Goal: Task Accomplishment & Management: Manage account settings

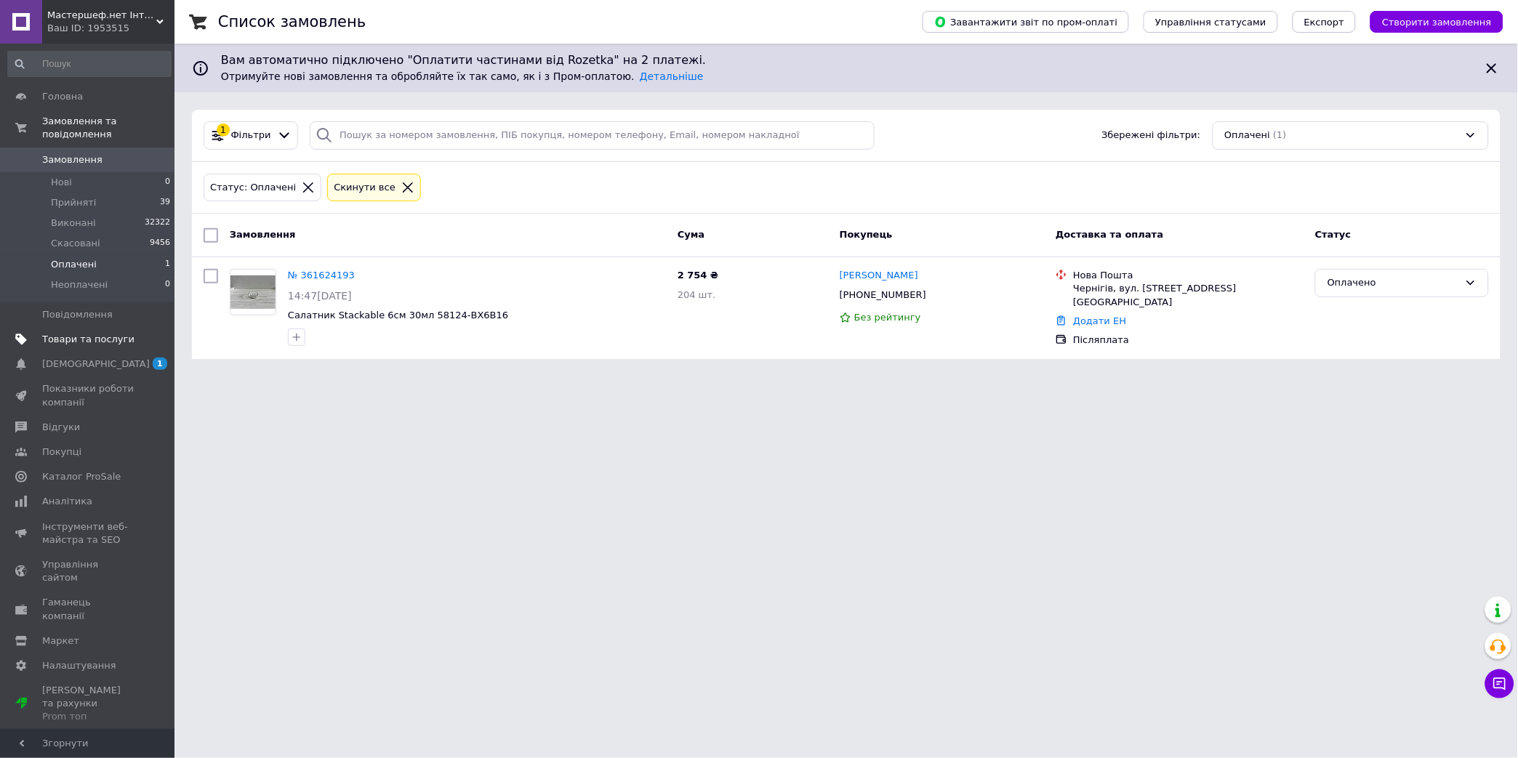
click at [60, 333] on span "Товари та послуги" at bounding box center [88, 339] width 92 height 13
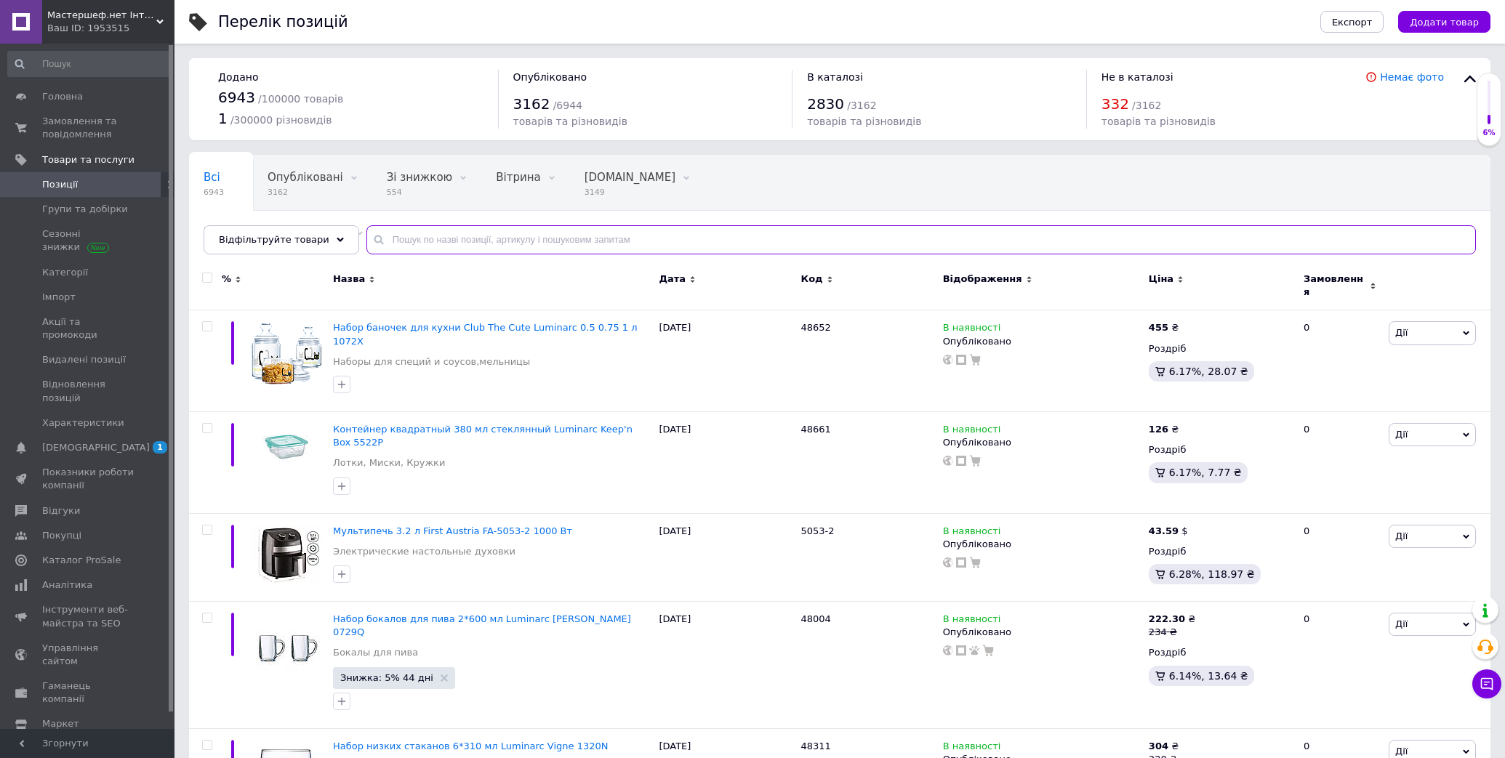
click at [397, 233] on input "text" at bounding box center [920, 239] width 1109 height 29
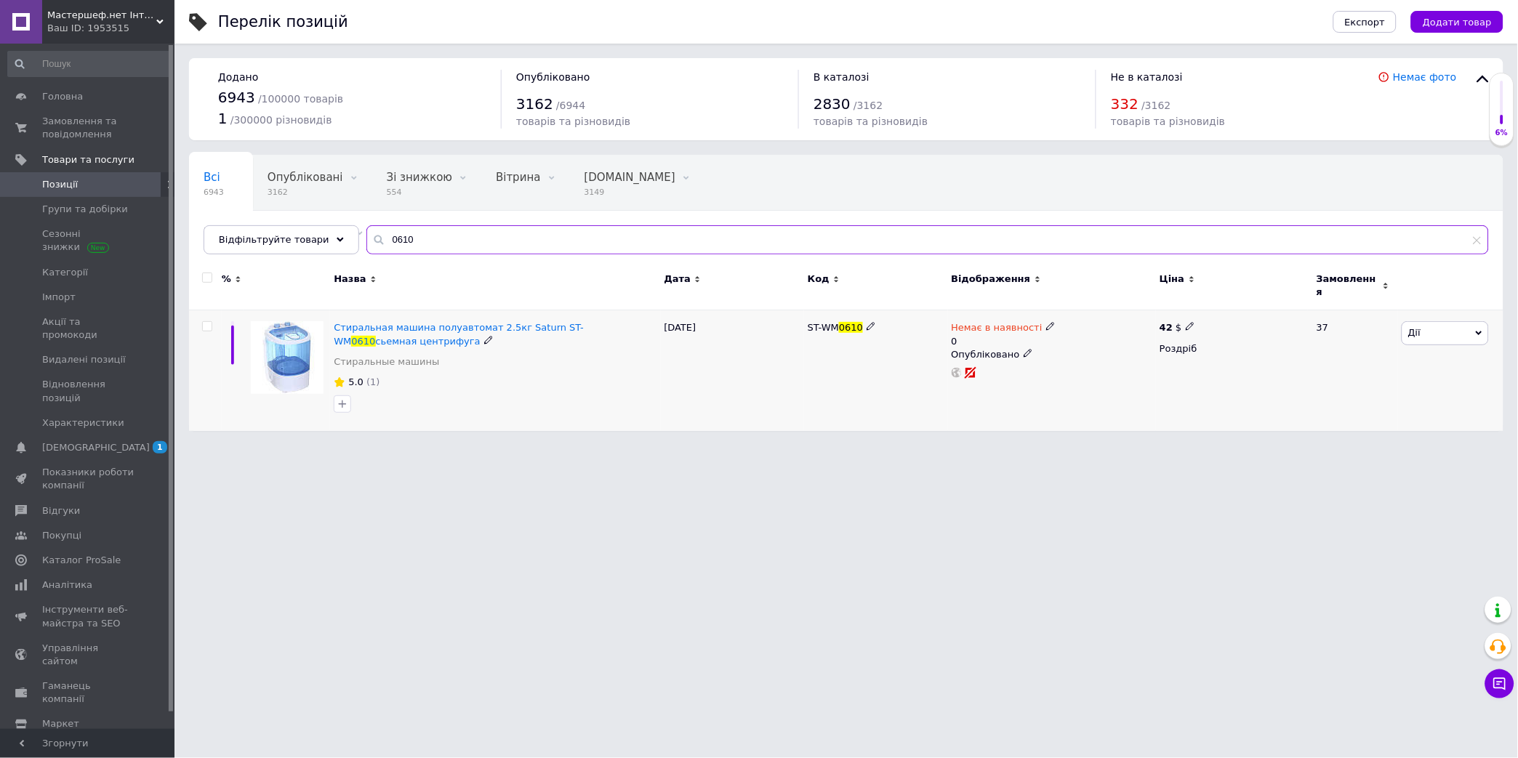
type input "0610"
click at [1046, 322] on icon at bounding box center [1050, 326] width 9 height 9
click at [1074, 335] on li "В наявності" at bounding box center [1127, 345] width 138 height 20
drag, startPoint x: 1071, startPoint y: 366, endPoint x: 1063, endPoint y: 367, distance: 8.0
click at [1063, 367] on input "0" at bounding box center [1112, 371] width 110 height 29
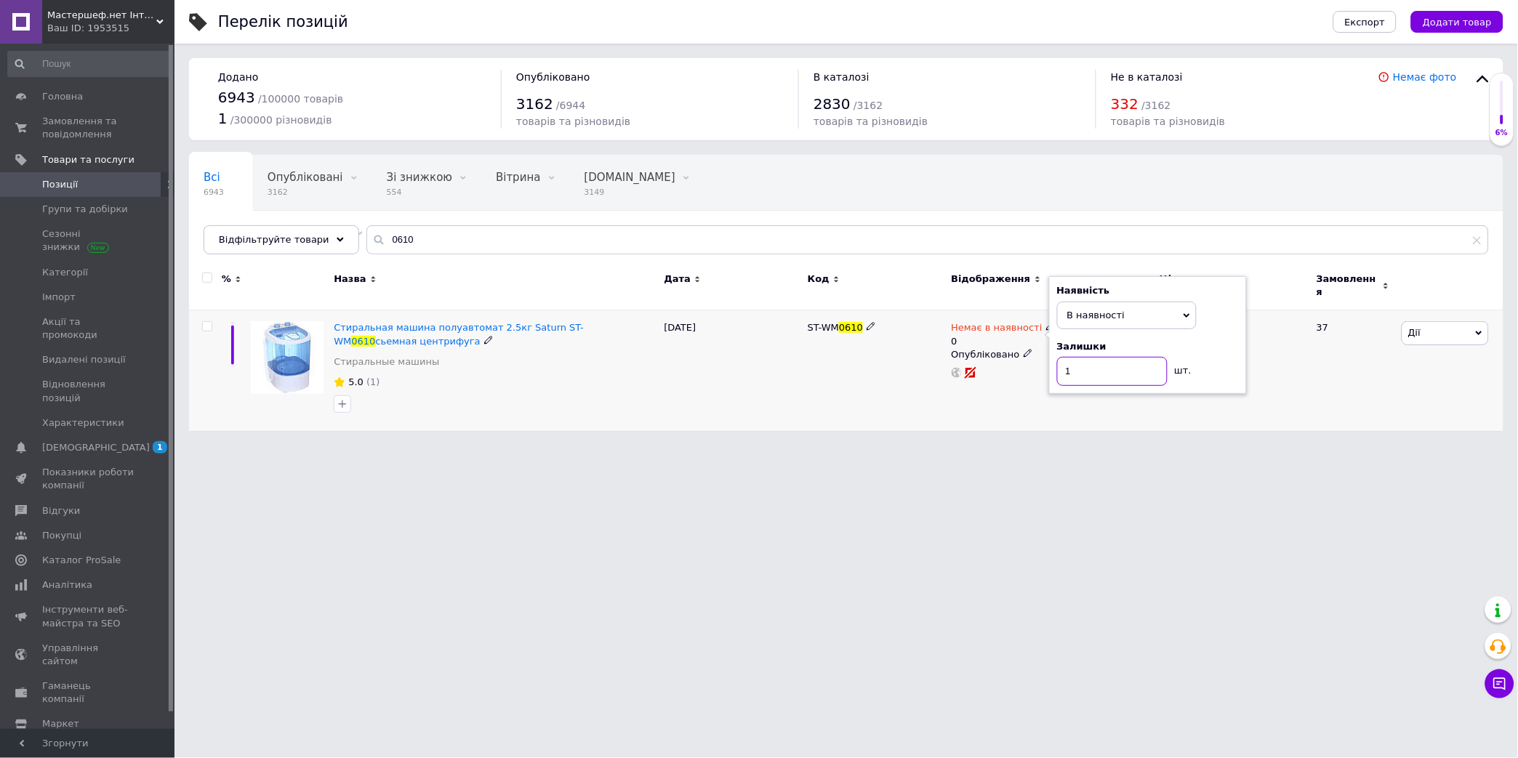
type input "1"
click at [1316, 351] on div "37" at bounding box center [1353, 370] width 90 height 121
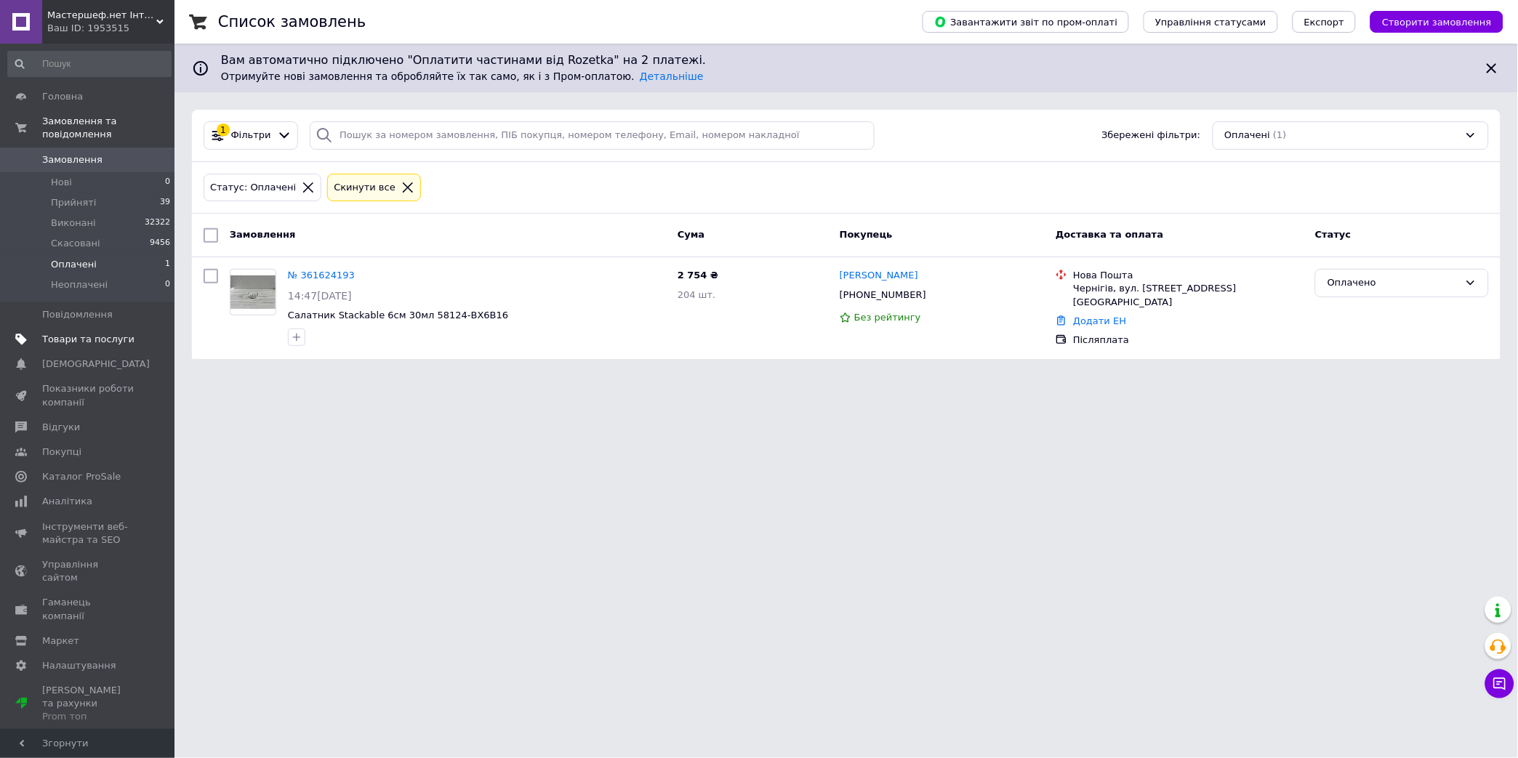
click at [76, 333] on span "Товари та послуги" at bounding box center [88, 339] width 92 height 13
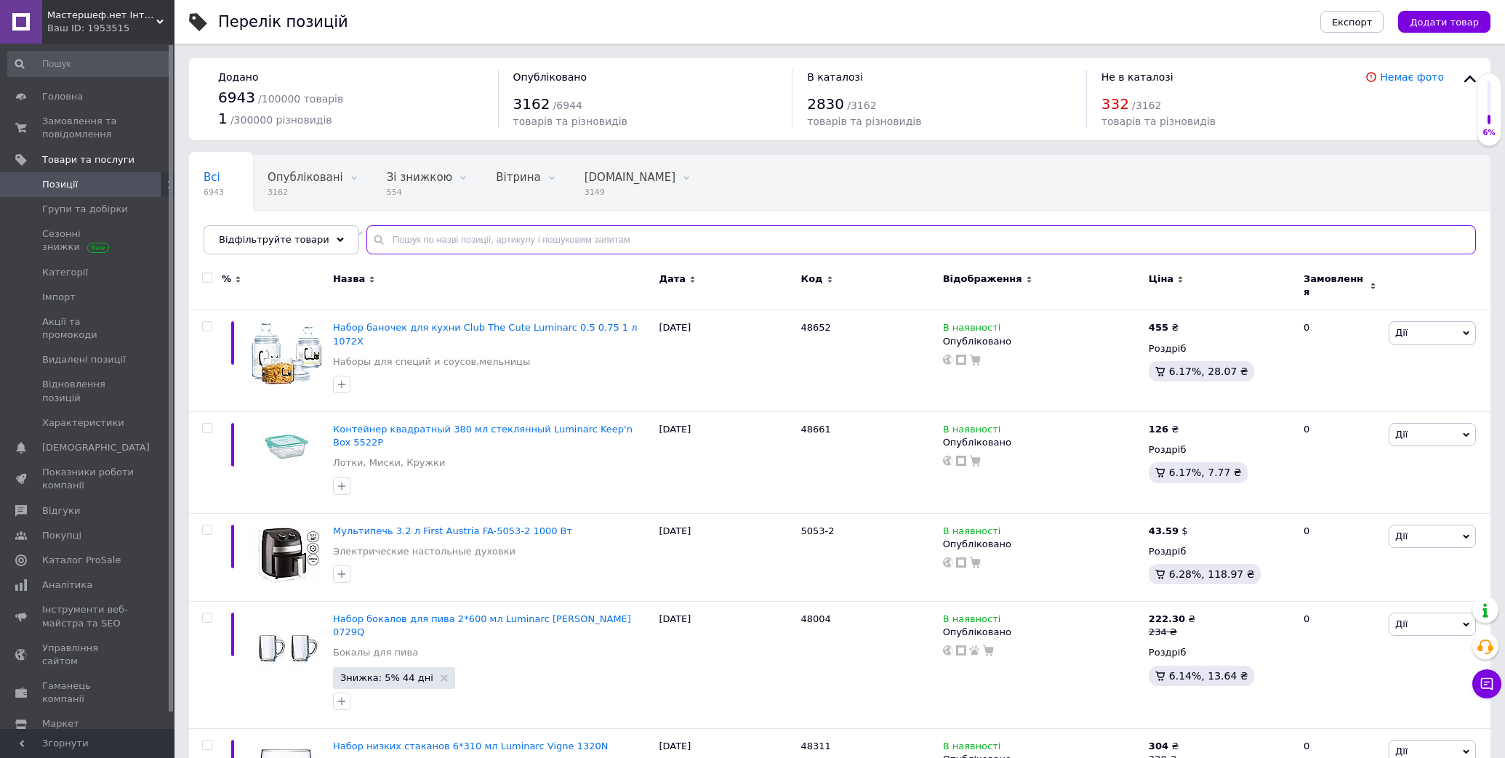
click at [420, 250] on input "text" at bounding box center [920, 239] width 1109 height 29
type input "0610"
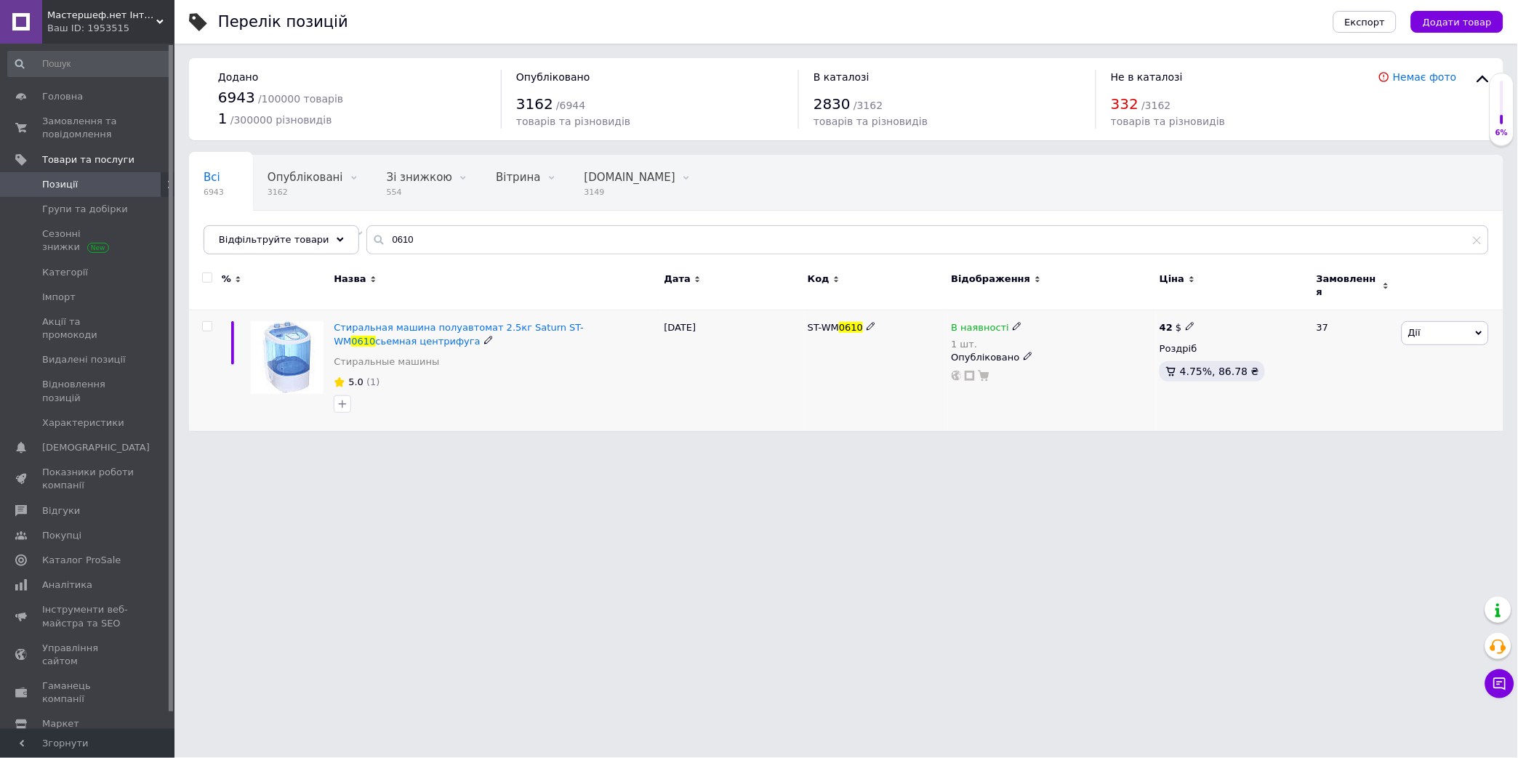
click at [1012, 323] on use at bounding box center [1016, 327] width 8 height 8
click at [1058, 342] on li "Немає в наявності" at bounding box center [1097, 347] width 138 height 20
drag, startPoint x: 1050, startPoint y: 375, endPoint x: 1020, endPoint y: 369, distance: 30.4
click at [1020, 369] on div "Наявність Немає в наявності В наявності Під замовлення Готово до відправки Зали…" at bounding box center [1118, 337] width 198 height 118
click at [877, 382] on div "ST-WM 0610" at bounding box center [876, 370] width 144 height 121
